Goal: Task Accomplishment & Management: Complete application form

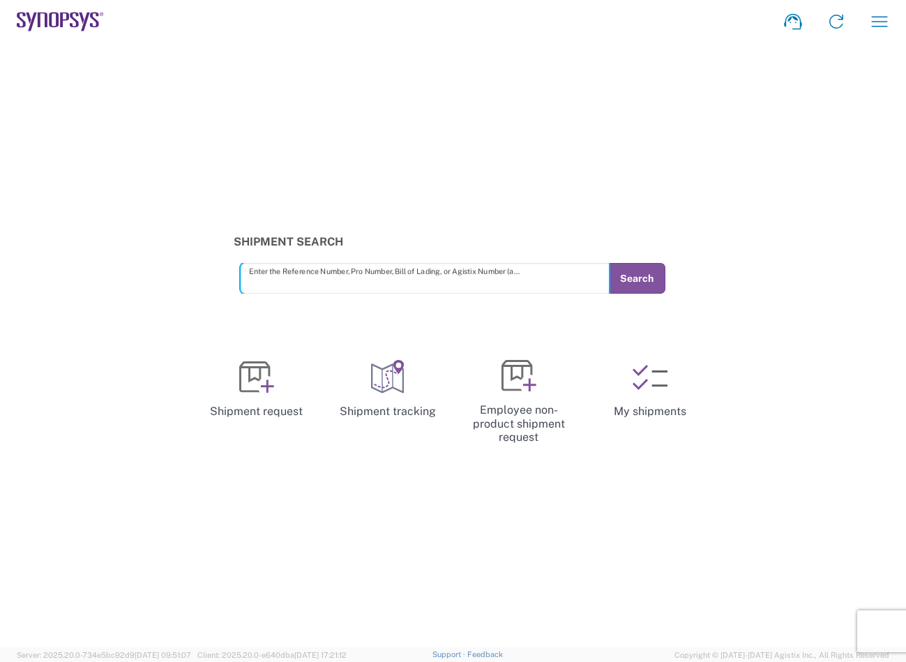
click at [255, 283] on input "text" at bounding box center [425, 279] width 352 height 24
type input "1"
click at [350, 138] on div "Shipment Search Enter the Reference Number, Pro Number, Bill of Lading, or Agis…" at bounding box center [453, 345] width 906 height 604
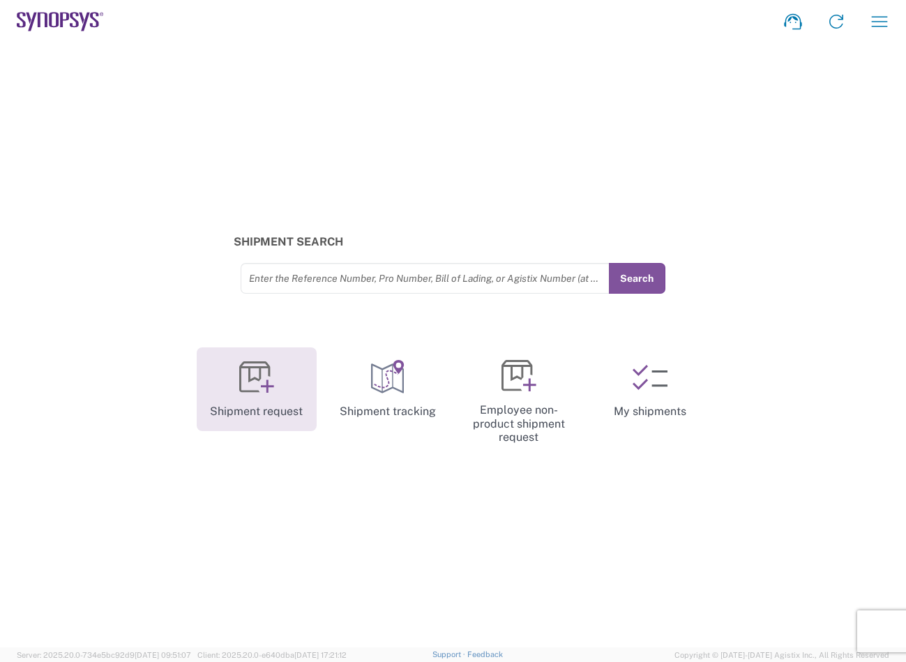
click at [274, 383] on icon at bounding box center [256, 377] width 35 height 35
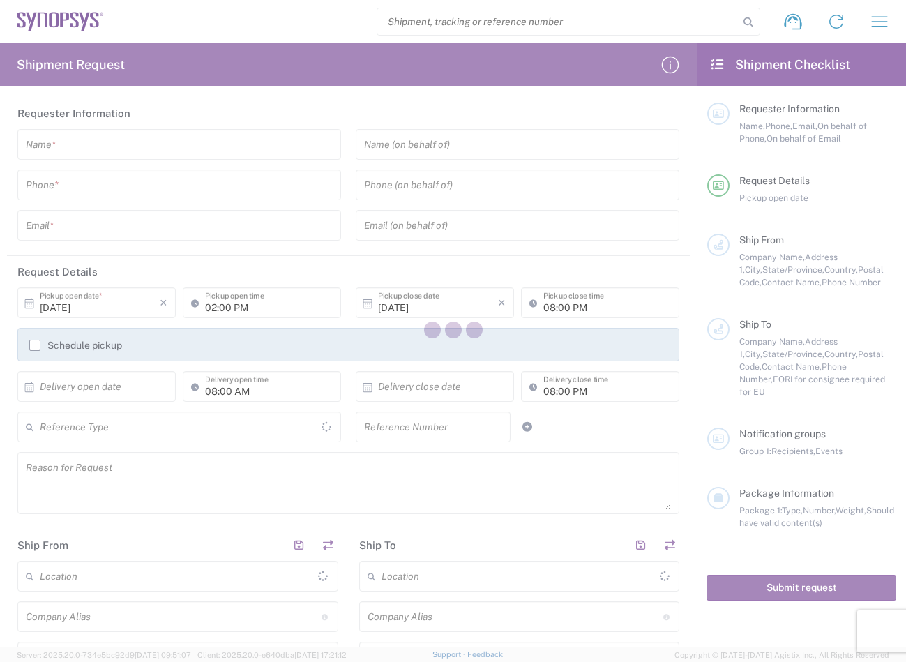
type input "[GEOGRAPHIC_DATA]"
